Goal: Task Accomplishment & Management: Manage account settings

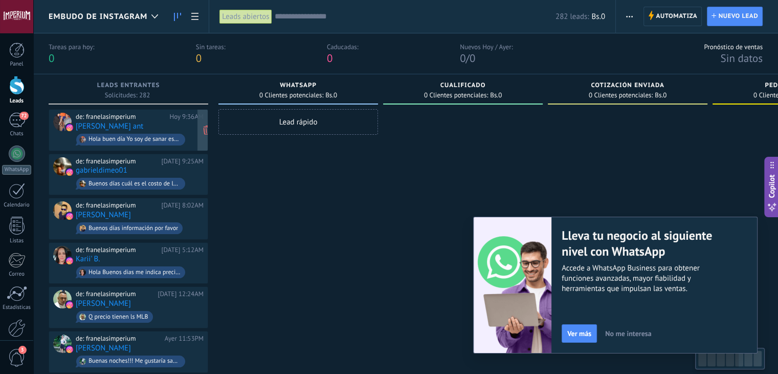
click at [150, 114] on div "de: franelasimperium" at bounding box center [121, 117] width 90 height 8
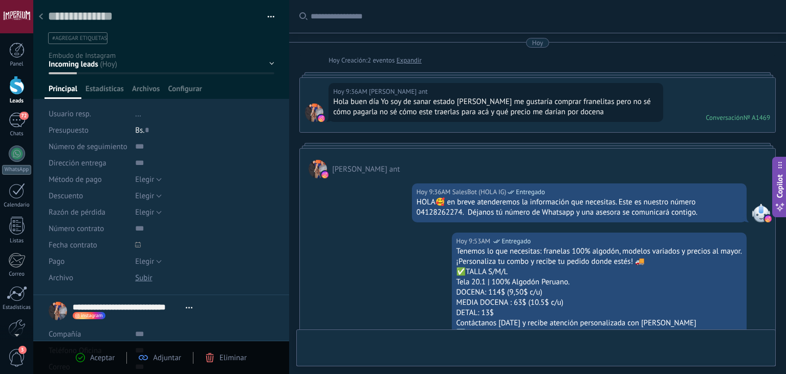
click at [18, 90] on div at bounding box center [16, 85] width 15 height 19
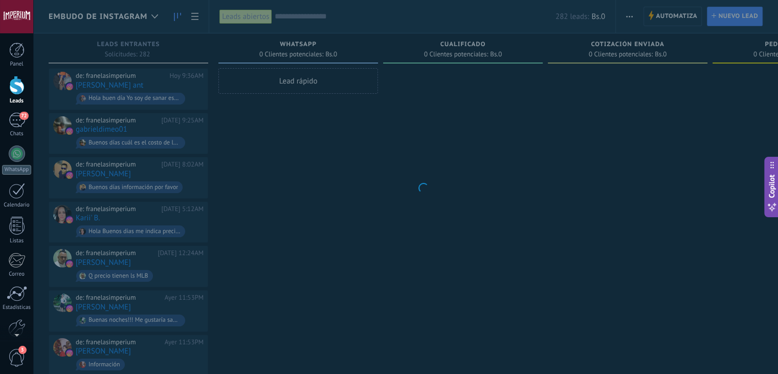
scroll to position [15, 0]
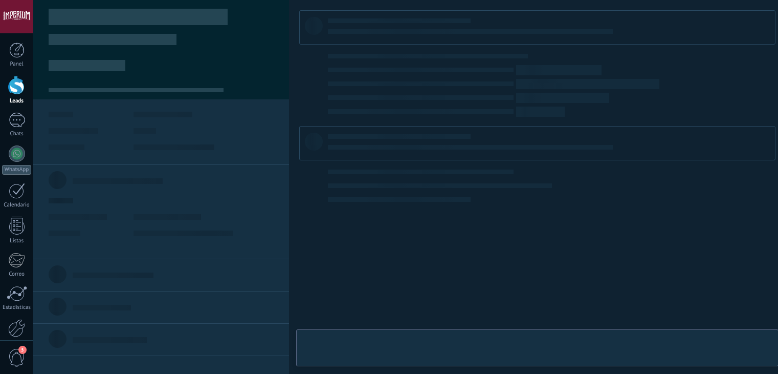
click at [174, 81] on div "de: franelasimperium [DATE] 12:08PM [PERSON_NAME] Hola buen día, quisiera saber…" at bounding box center [140, 89] width 128 height 35
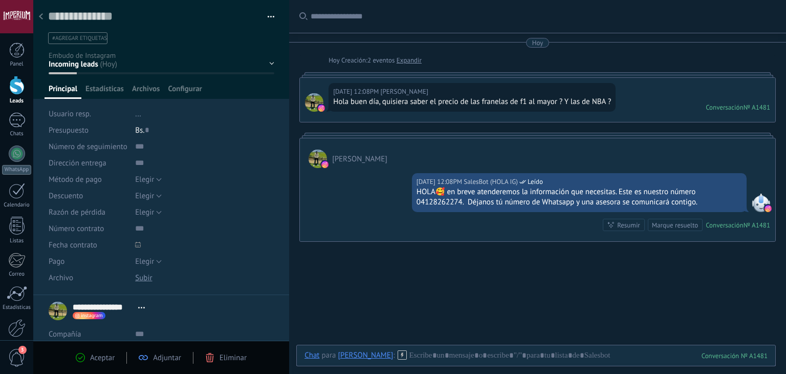
click at [46, 20] on div at bounding box center [41, 17] width 14 height 20
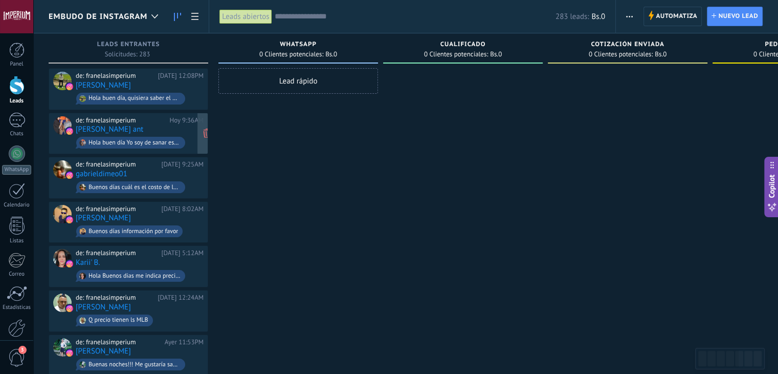
click at [183, 137] on div "Hola buen día Yo soy de sanar estado [PERSON_NAME] me gustaría comprar franelit…" at bounding box center [130, 143] width 109 height 12
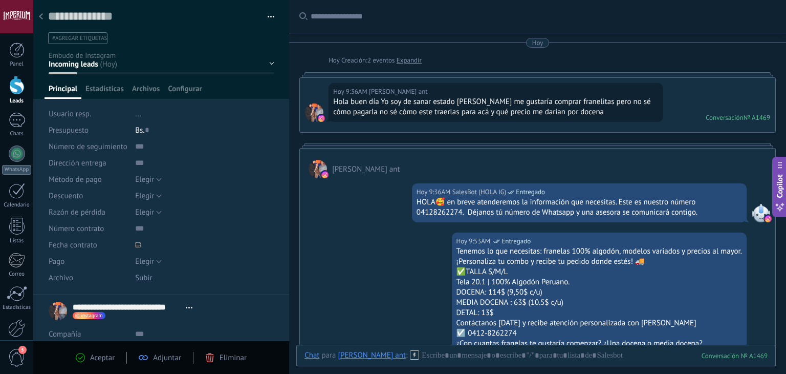
scroll to position [126, 0]
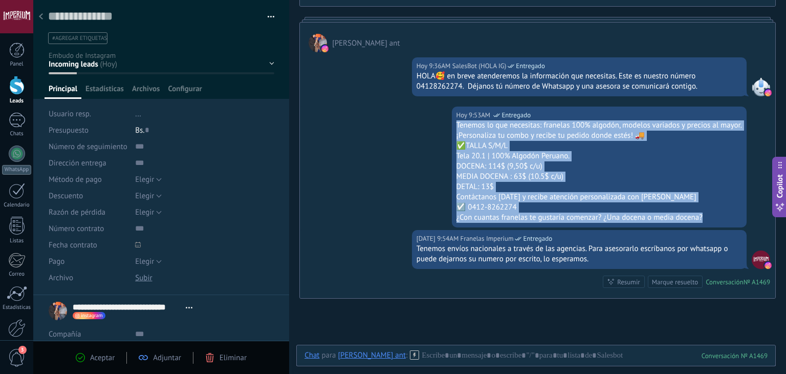
drag, startPoint x: 715, startPoint y: 215, endPoint x: 438, endPoint y: 129, distance: 289.6
click at [438, 129] on div "[DATE] 9:53AM Franelas Imperium Entregado Tenemos lo que necesitas: franelas 10…" at bounding box center [537, 167] width 475 height 123
copy div "Tenemos lo que necesitas: franelas 100% algodón, modelos variados y precios al …"
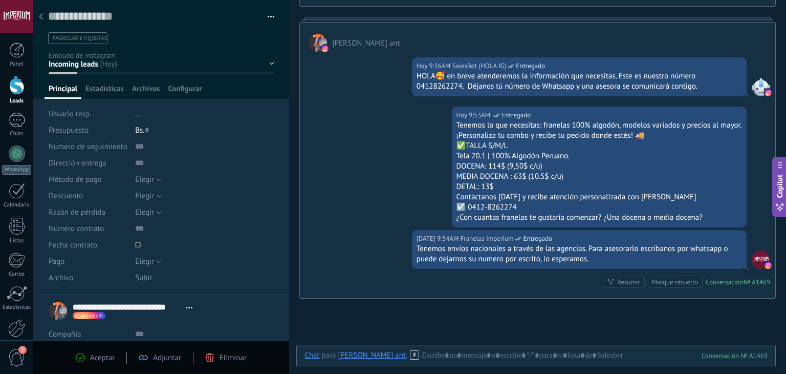
click at [37, 11] on div at bounding box center [41, 17] width 14 height 20
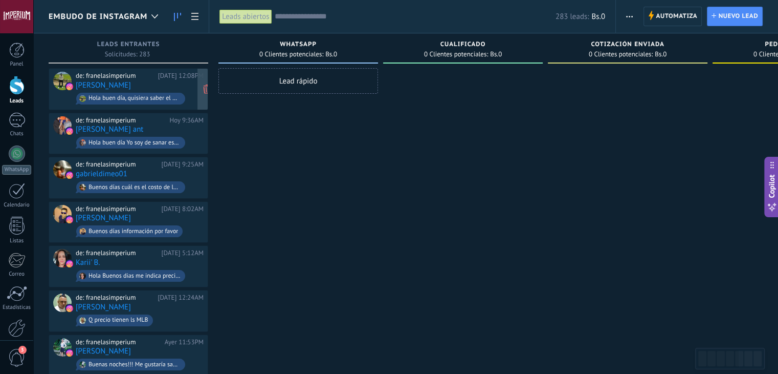
click at [188, 82] on div "de: franelasimperium [DATE] 12:08PM [PERSON_NAME] Hola buen día, quisiera saber…" at bounding box center [140, 89] width 128 height 35
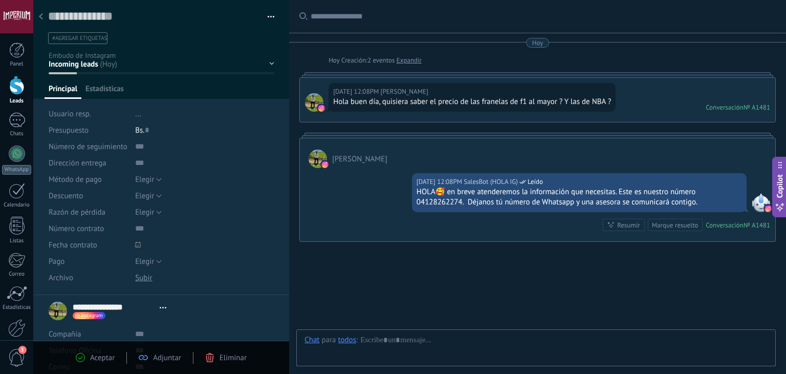
type textarea "**********"
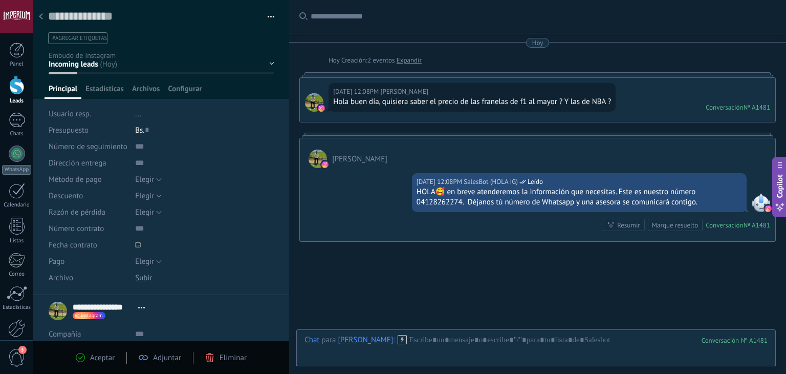
scroll to position [15, 0]
click at [457, 338] on div at bounding box center [536, 350] width 463 height 31
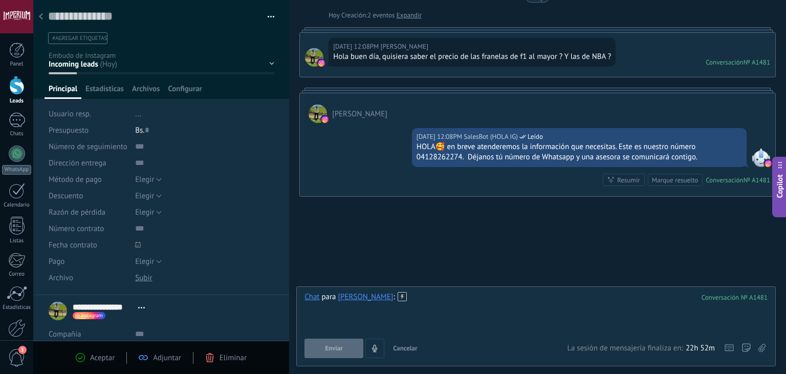
paste div
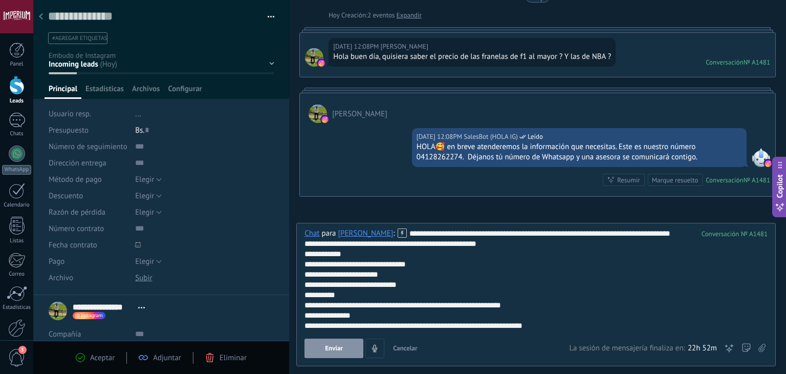
click at [348, 351] on button "Enviar" at bounding box center [334, 347] width 59 height 19
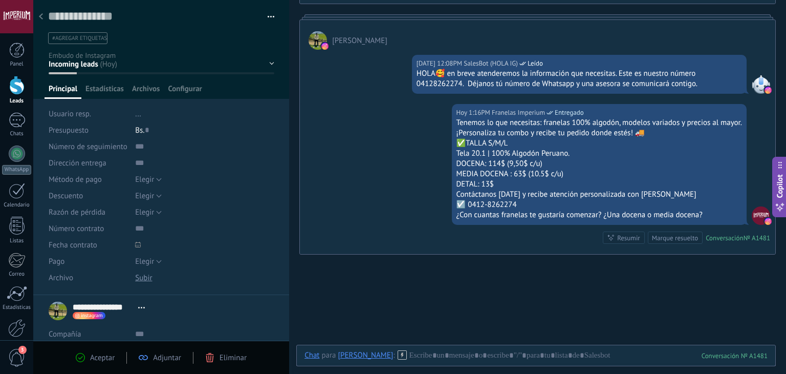
scroll to position [74, 0]
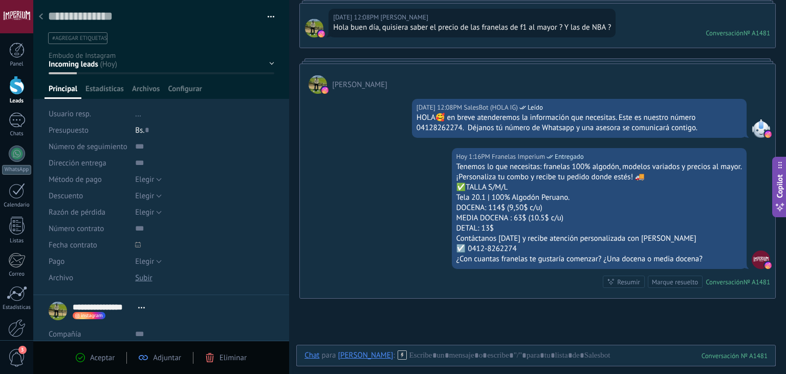
click at [41, 23] on div at bounding box center [41, 17] width 14 height 20
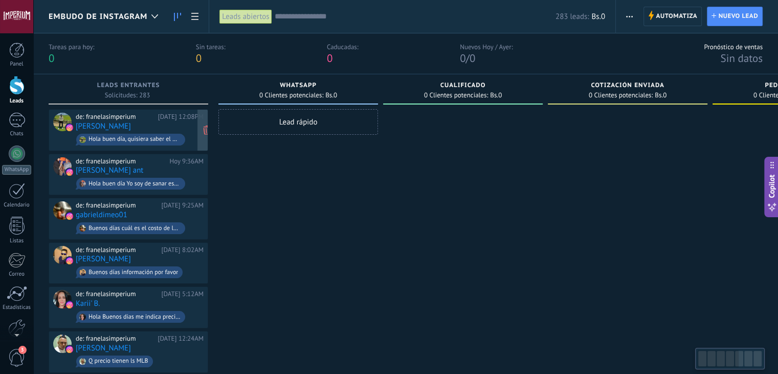
drag, startPoint x: 154, startPoint y: 122, endPoint x: 156, endPoint y: 131, distance: 8.4
click at [154, 122] on div "de: franelasimperium [DATE] 12:08PM [PERSON_NAME] Hola buen día, quisiera saber…" at bounding box center [140, 130] width 128 height 35
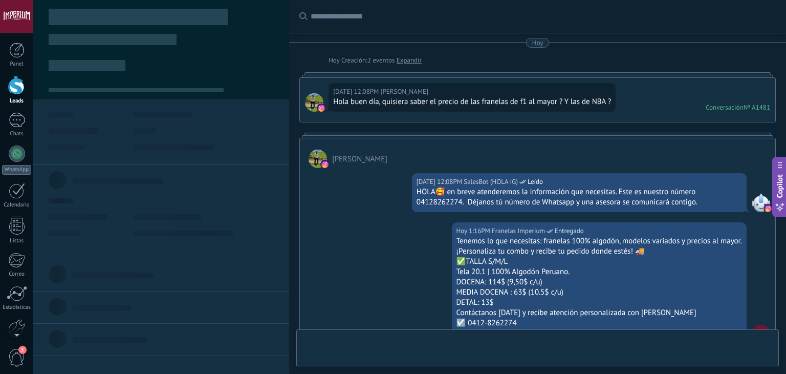
type textarea "**********"
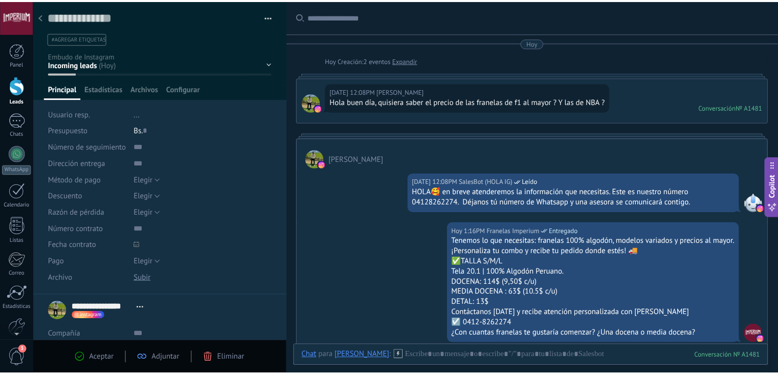
scroll to position [74, 0]
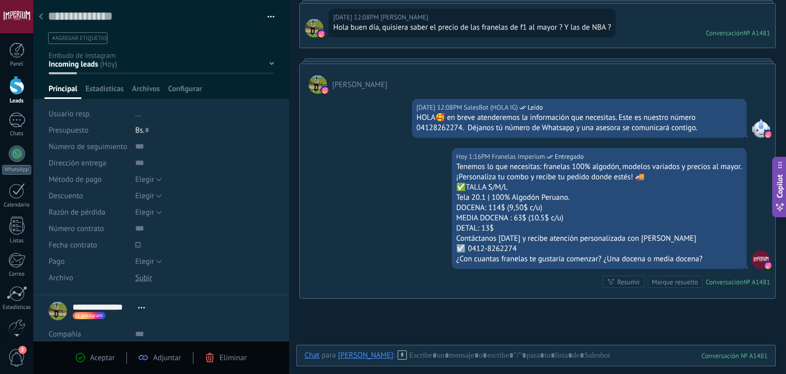
click at [42, 21] on div at bounding box center [41, 17] width 14 height 20
